Goal: Transaction & Acquisition: Download file/media

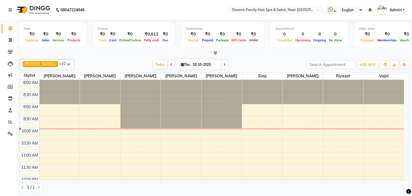
click at [394, 11] on span "Admin" at bounding box center [396, 10] width 12 height 6
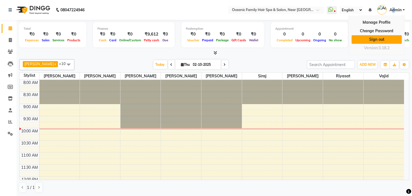
click at [383, 37] on link "Sign out" at bounding box center [377, 39] width 50 height 9
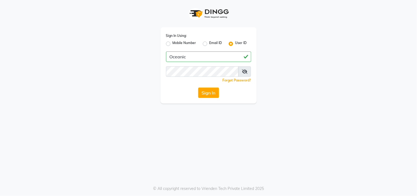
type input "Oceanic"
click at [179, 95] on div "Sign In" at bounding box center [208, 92] width 85 height 10
click at [208, 89] on button "Sign In" at bounding box center [208, 92] width 21 height 10
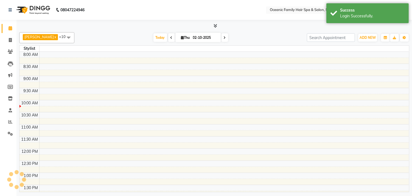
select select "en"
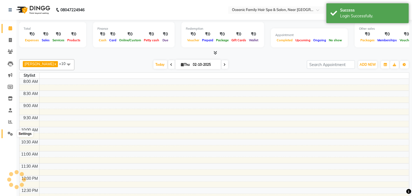
click at [8, 133] on icon at bounding box center [10, 133] width 5 height 4
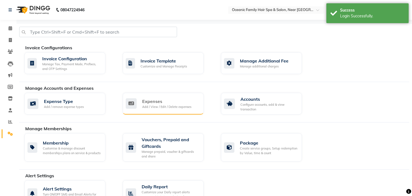
click at [152, 102] on div "Expenses" at bounding box center [166, 101] width 49 height 7
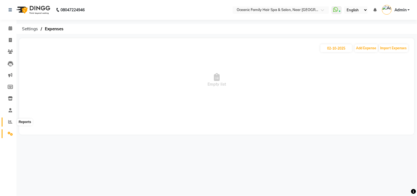
click at [11, 120] on icon at bounding box center [10, 121] width 4 height 4
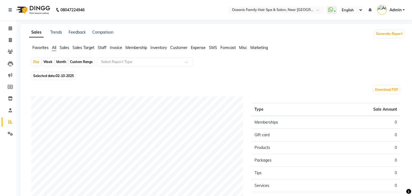
click at [203, 46] on span "Expense" at bounding box center [198, 47] width 15 height 5
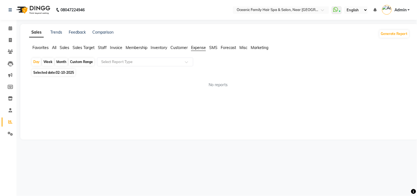
click at [76, 62] on div "Custom Range" at bounding box center [82, 62] width 26 height 8
select select "10"
select select "2025"
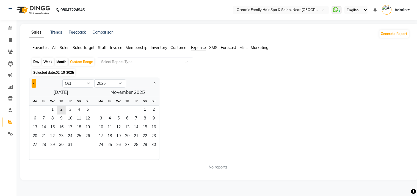
click at [33, 82] on button "Previous month" at bounding box center [34, 83] width 4 height 9
click at [69, 111] on span "1" at bounding box center [70, 109] width 9 height 9
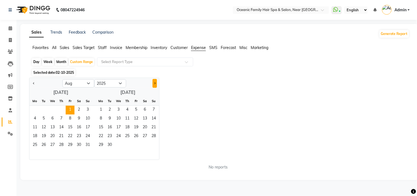
click at [155, 84] on button "Next month" at bounding box center [154, 83] width 4 height 9
select select "9"
click at [128, 112] on span "2" at bounding box center [127, 109] width 9 height 9
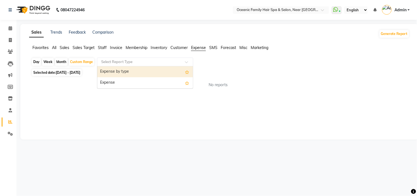
click at [122, 62] on input "text" at bounding box center [139, 61] width 79 height 5
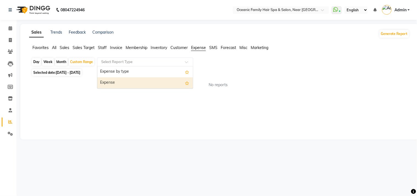
click at [117, 82] on div "Expense" at bounding box center [145, 82] width 96 height 11
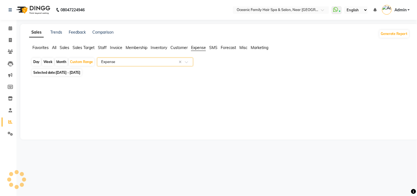
select select "full_report"
select select "csv"
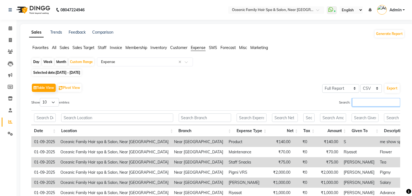
click at [355, 102] on input "Search:" at bounding box center [376, 102] width 48 height 9
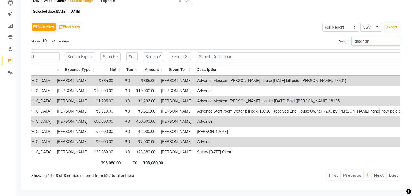
scroll to position [0, 183]
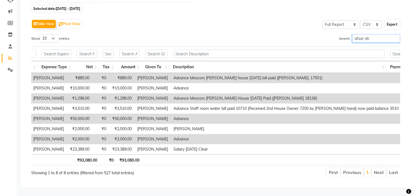
type input "afsar ah"
click at [390, 20] on button "Export" at bounding box center [392, 24] width 15 height 9
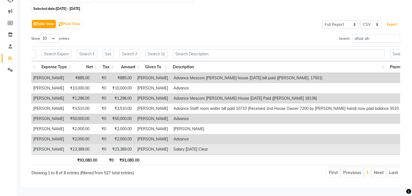
scroll to position [0, 0]
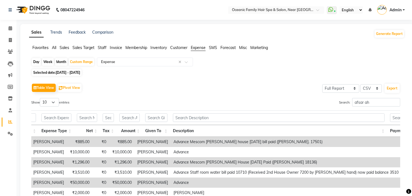
drag, startPoint x: 402, startPoint y: 9, endPoint x: 399, endPoint y: 10, distance: 3.2
click at [401, 9] on span "Admin" at bounding box center [396, 10] width 12 height 6
